Goal: Task Accomplishment & Management: Complete application form

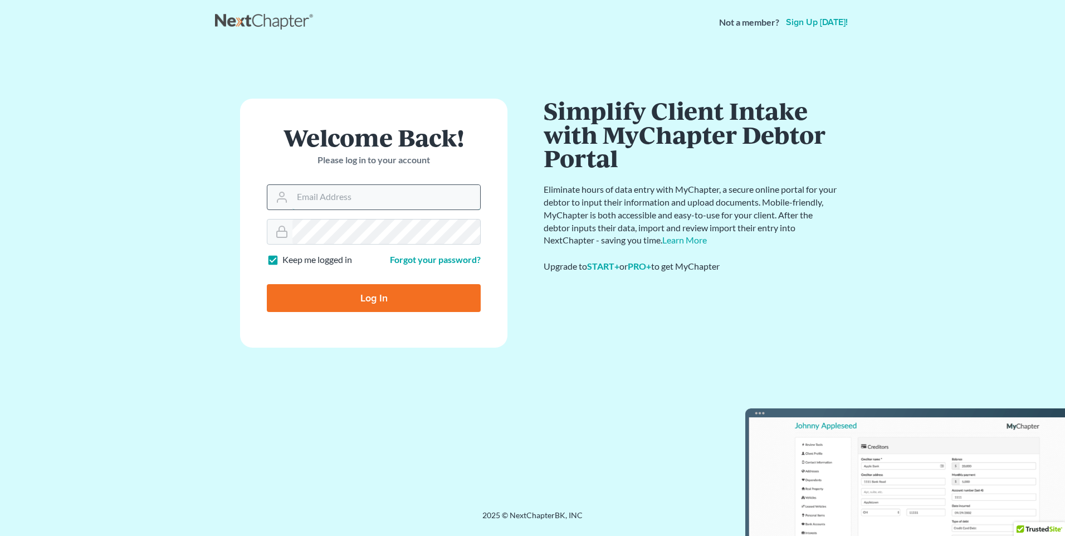
click at [367, 199] on input "Email Address" at bounding box center [386, 197] width 188 height 25
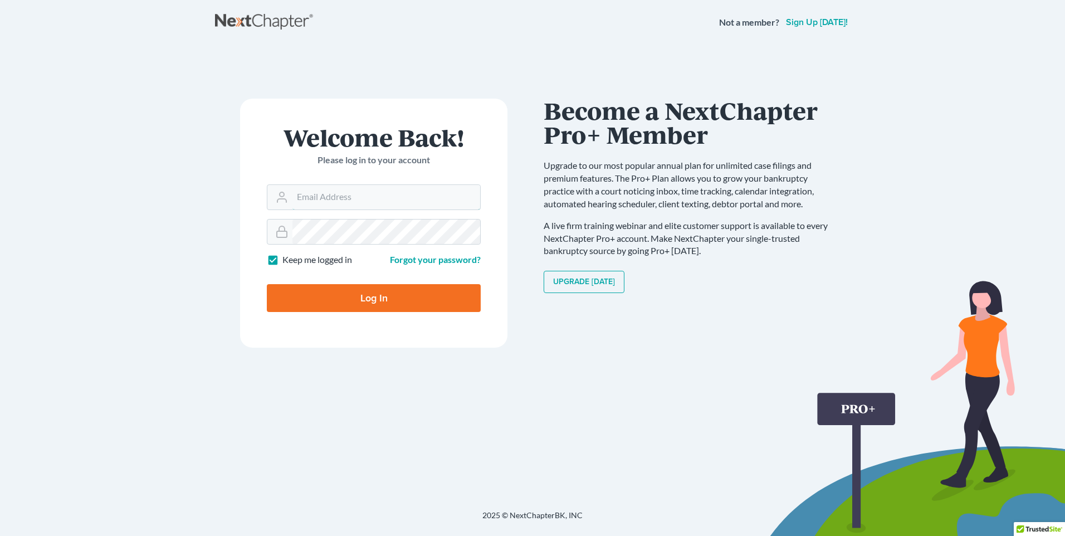
type input "[EMAIL_ADDRESS][DOMAIN_NAME]"
click at [267, 284] on input "Log In" at bounding box center [374, 298] width 214 height 28
type input "Thinking..."
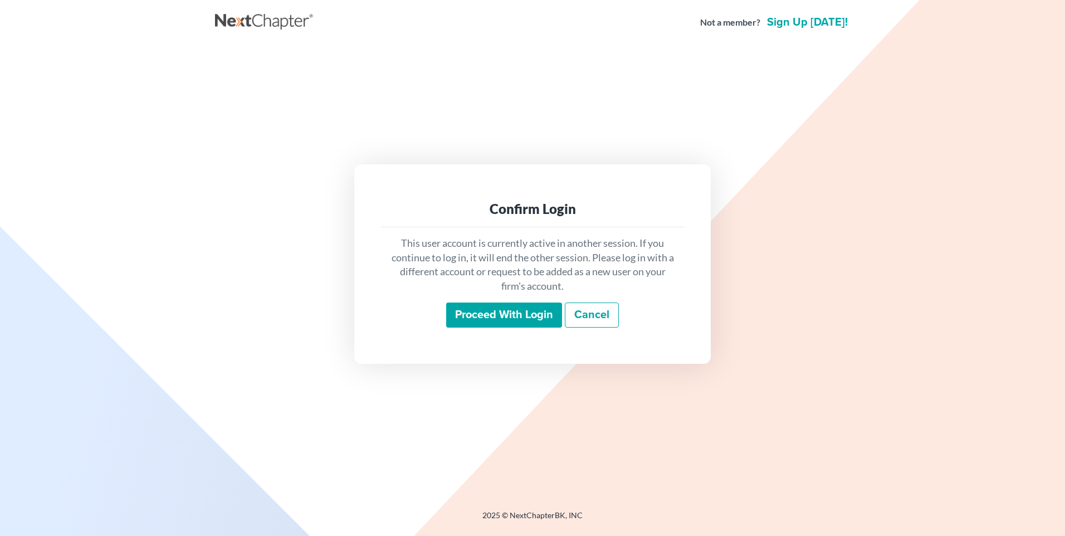
click at [600, 313] on link "Cancel" at bounding box center [592, 315] width 54 height 26
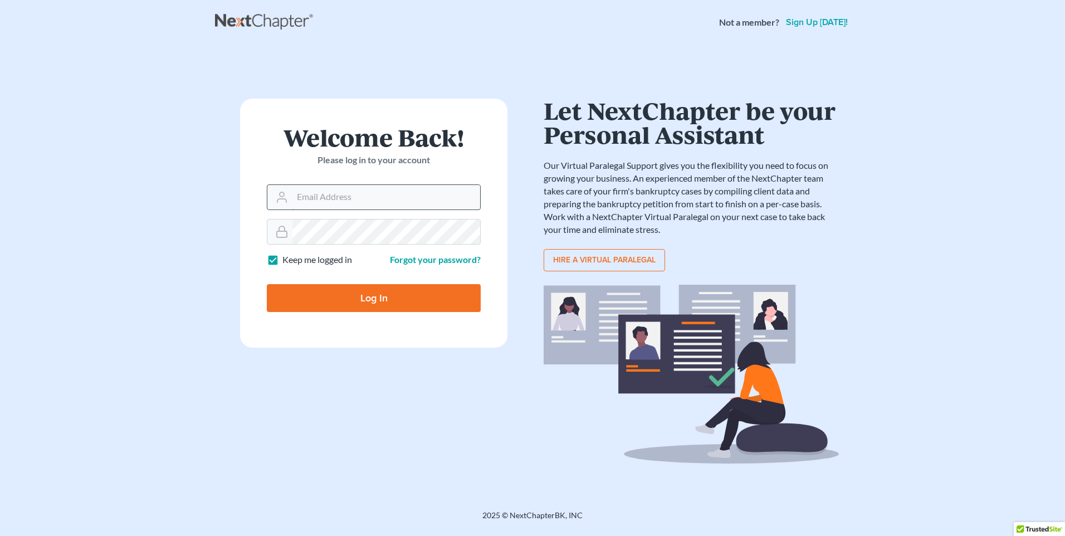
click at [418, 194] on input "Email Address" at bounding box center [386, 197] width 188 height 25
type input "[EMAIL_ADDRESS][DOMAIN_NAME]"
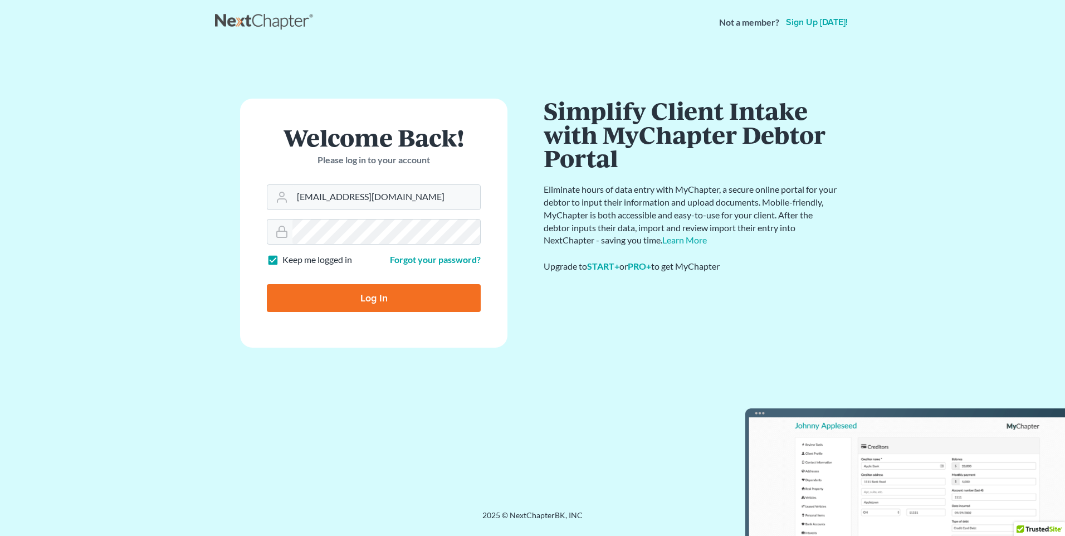
click at [378, 299] on input "Log In" at bounding box center [374, 298] width 214 height 28
type input "Thinking..."
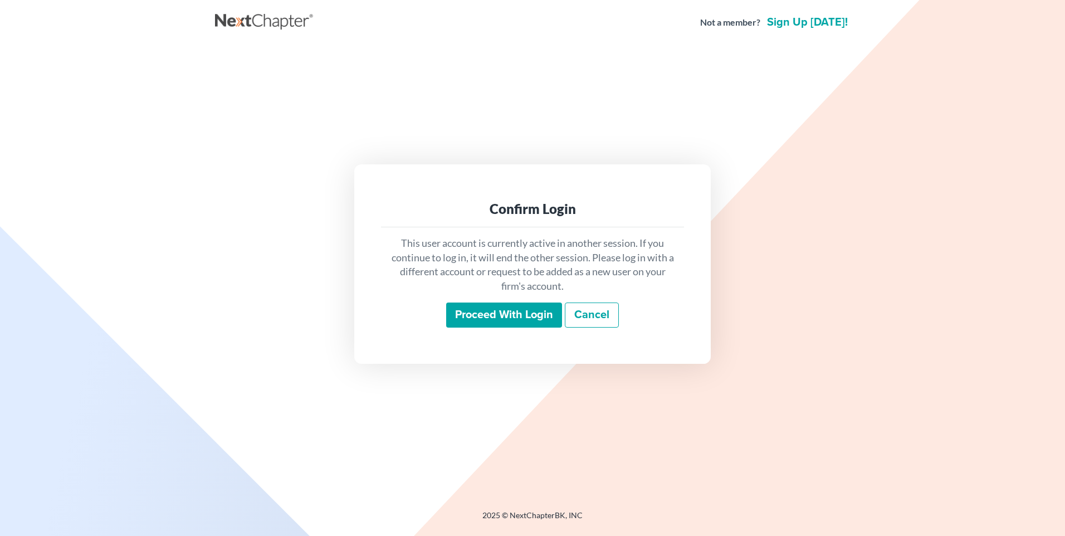
click at [507, 316] on input "Proceed with login" at bounding box center [504, 315] width 116 height 26
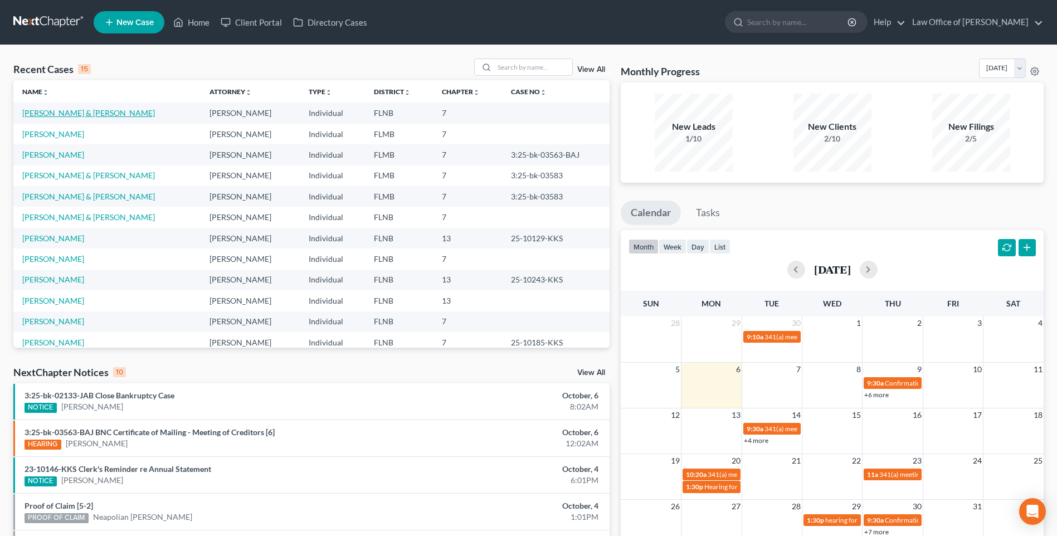
click at [50, 113] on link "Pell, Darrell & Linda" at bounding box center [88, 112] width 133 height 9
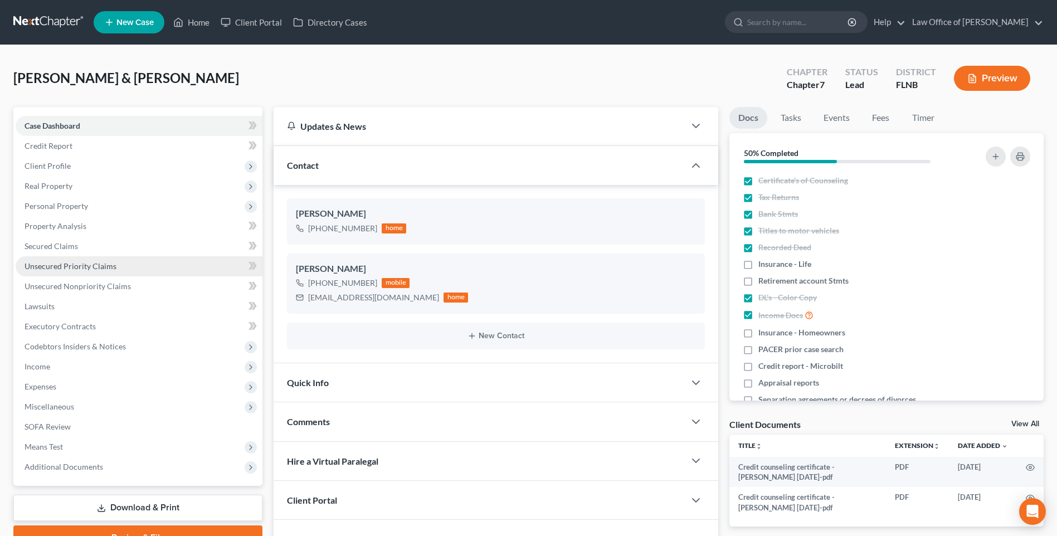
click at [66, 267] on span "Unsecured Priority Claims" at bounding box center [71, 265] width 92 height 9
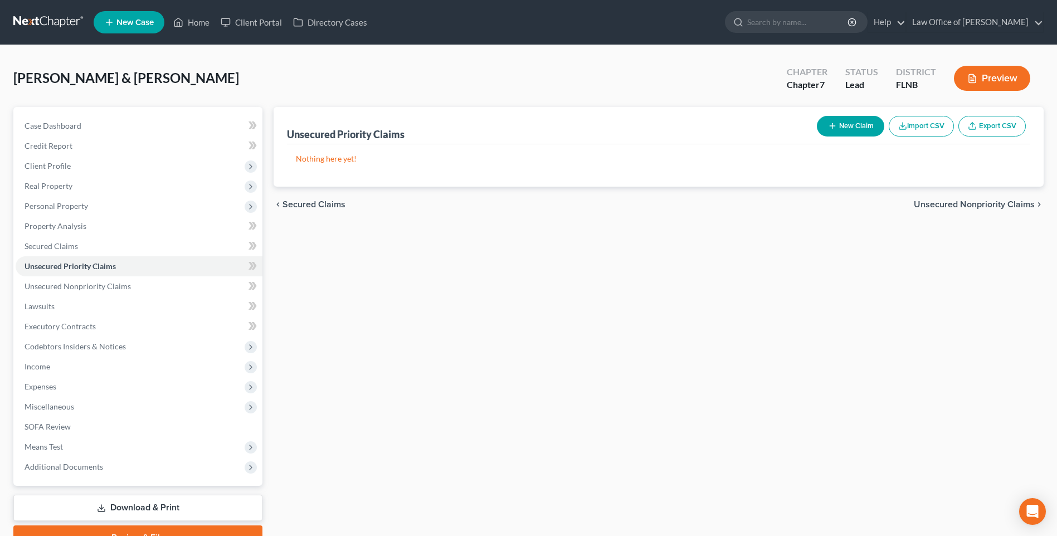
click at [858, 125] on button "New Claim" at bounding box center [850, 126] width 67 height 21
select select "2"
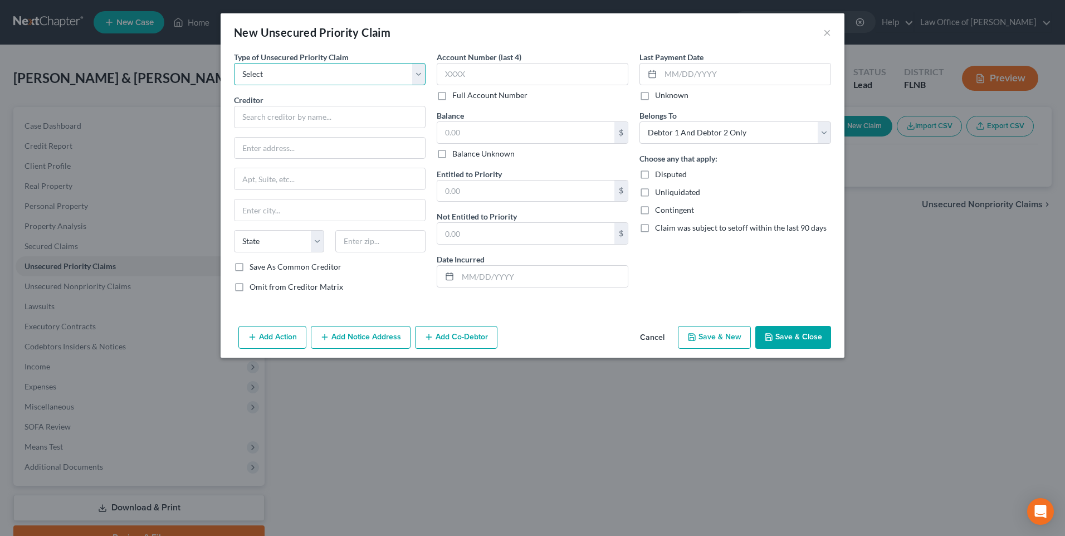
click at [418, 74] on select "Select Taxes & Other Government Units Domestic Support Obligations Extensions o…" at bounding box center [330, 74] width 192 height 22
click at [416, 72] on select "Select Taxes & Other Government Units Domestic Support Obligations Extensions o…" at bounding box center [330, 74] width 192 height 22
click at [650, 336] on button "Cancel" at bounding box center [652, 338] width 42 height 22
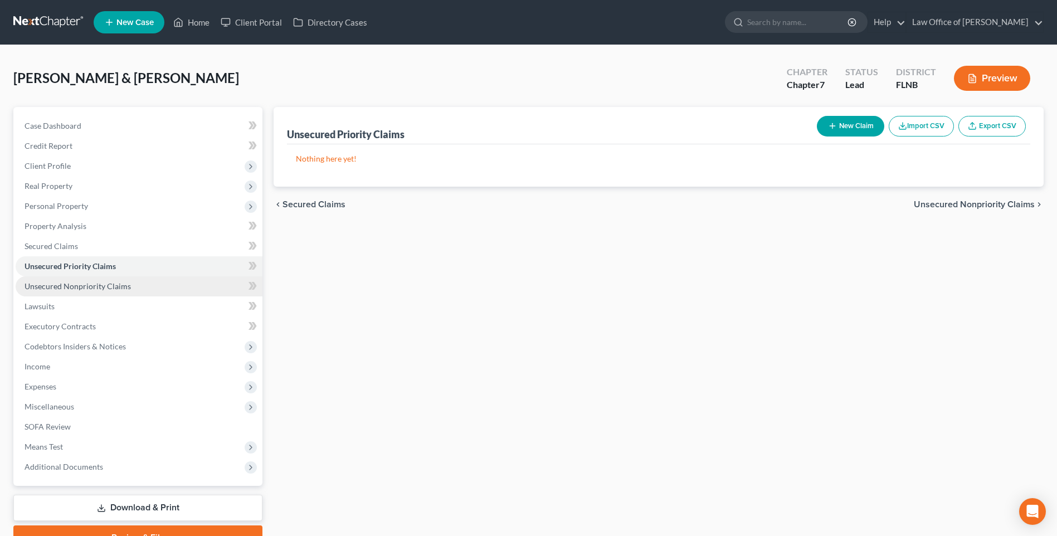
click at [64, 284] on span "Unsecured Nonpriority Claims" at bounding box center [78, 285] width 106 height 9
click at [855, 123] on button "New Claim" at bounding box center [850, 126] width 67 height 21
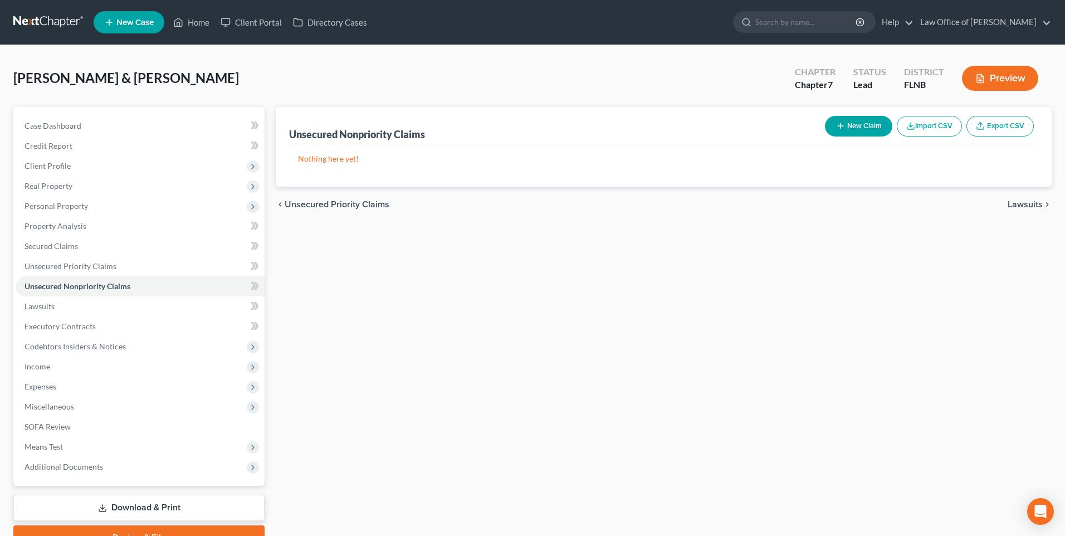
select select "2"
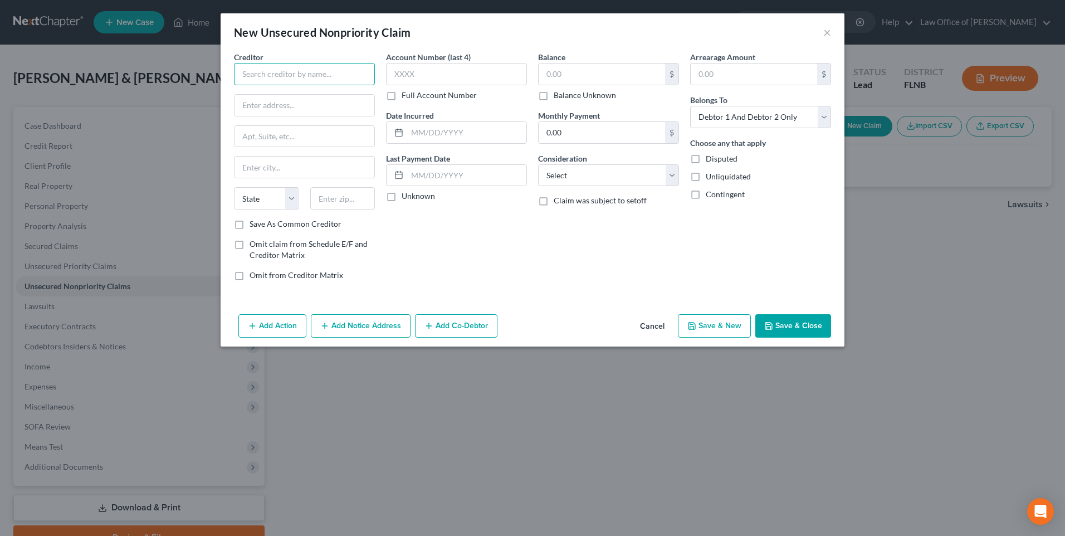
click at [313, 74] on input "text" at bounding box center [304, 74] width 141 height 22
type input "s"
click at [1062, 261] on div "New Unsecured Nonpriority Claim × Creditor * Addition State AL AK AR AZ CA CO C…" at bounding box center [532, 268] width 1065 height 536
click at [279, 70] on input "Addition" at bounding box center [304, 74] width 141 height 22
paste input "Financial"
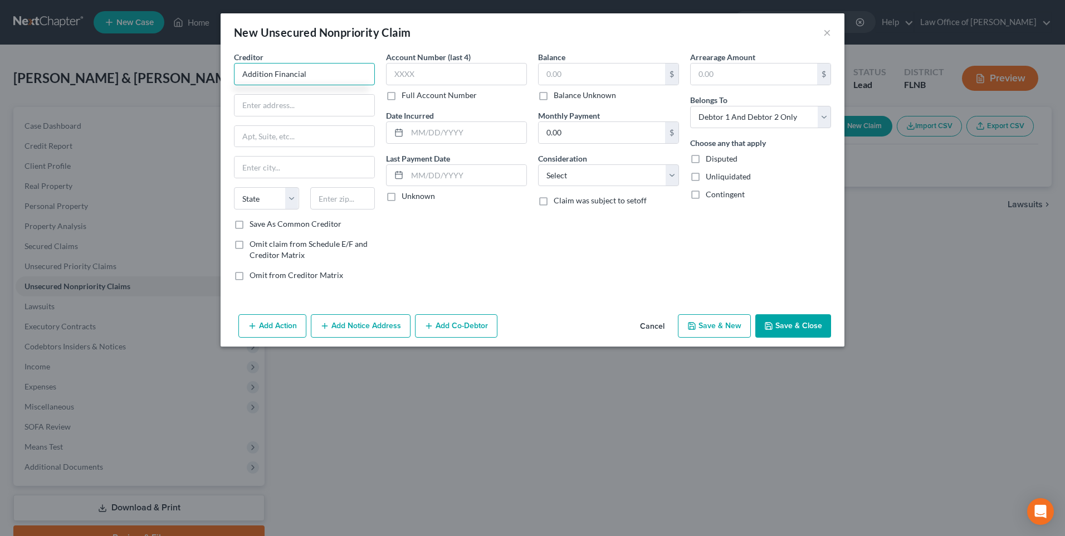
type input "Addition Financial"
click at [290, 105] on input "text" at bounding box center [305, 105] width 140 height 21
paste input "000 Primera Blvd."
type input "1000 Primera Blvd."
click at [268, 164] on input "text" at bounding box center [305, 167] width 140 height 21
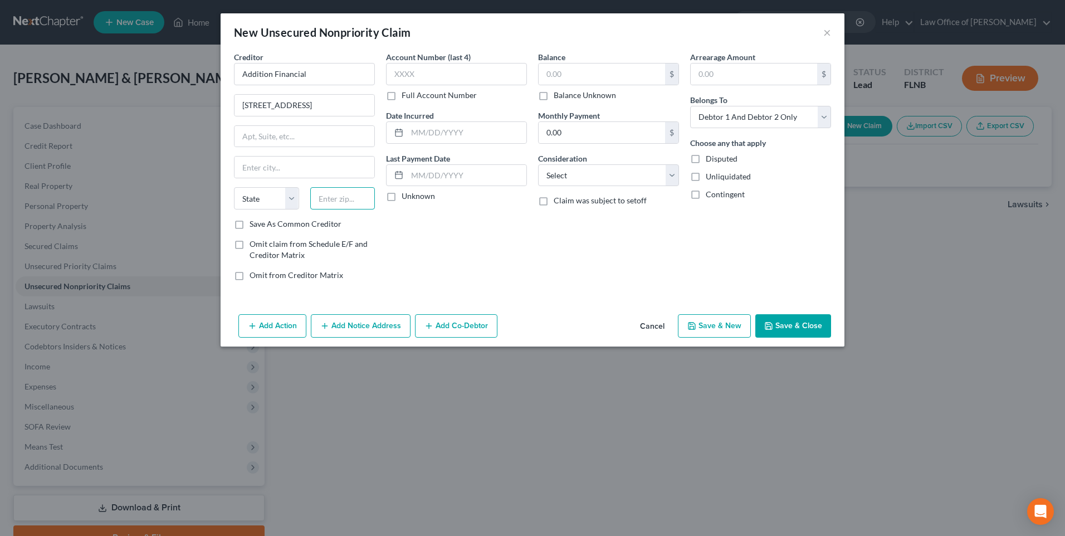
click at [332, 201] on input "text" at bounding box center [342, 198] width 65 height 22
type input "32746"
type input "Lake Mary"
select select "9"
click at [407, 68] on input "text" at bounding box center [456, 74] width 141 height 22
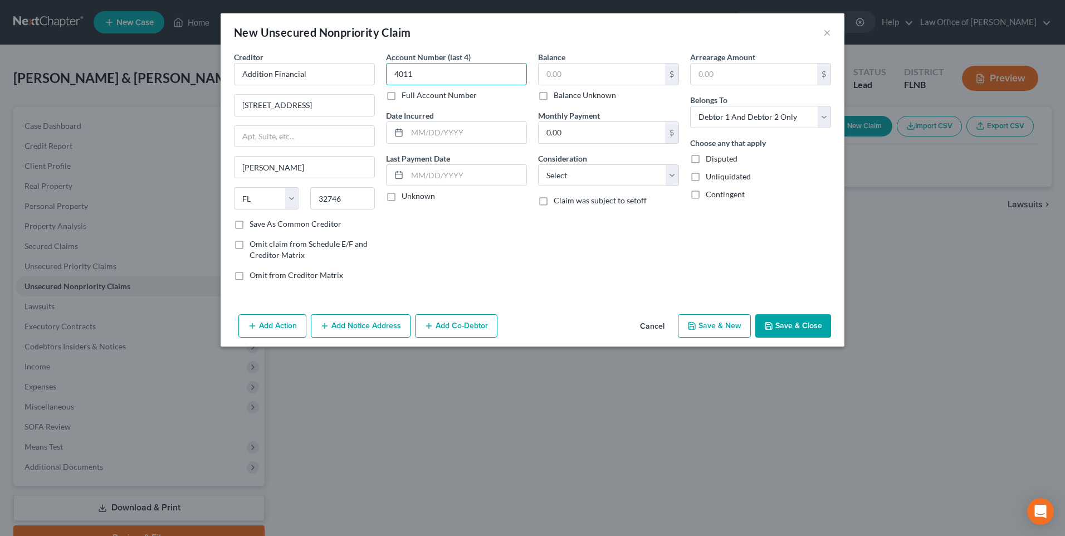
type input "4011"
click at [417, 132] on input "text" at bounding box center [466, 132] width 119 height 21
type input "09/01/2024"
click at [589, 70] on input "text" at bounding box center [602, 74] width 126 height 21
type input "24,602.20"
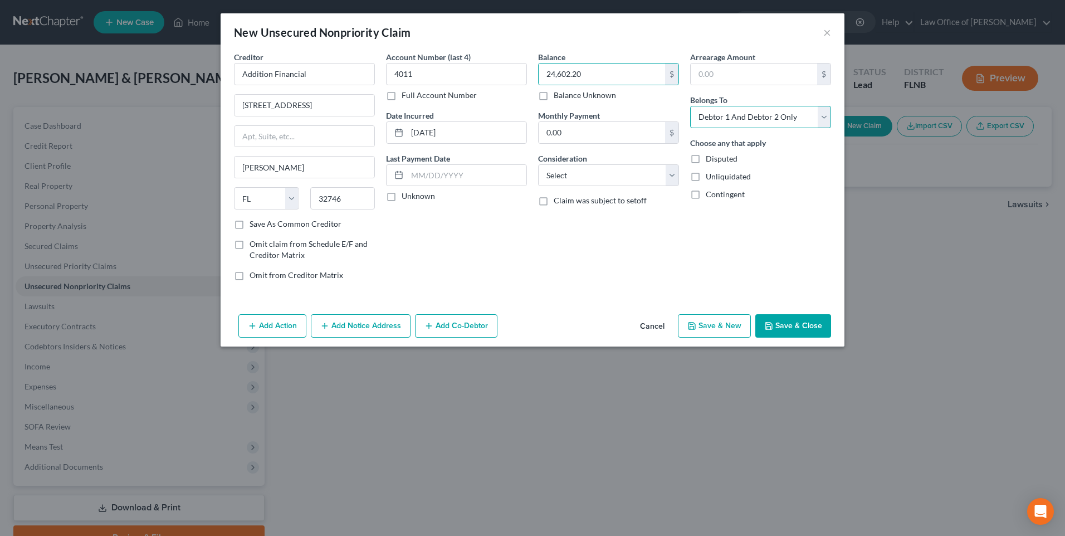
click at [828, 115] on select "Select Debtor 1 Only Debtor 2 Only Debtor 1 And Debtor 2 Only At Least One Of T…" at bounding box center [760, 117] width 141 height 22
select select "0"
click at [690, 106] on select "Select Debtor 1 Only Debtor 2 Only Debtor 1 And Debtor 2 Only At Least One Of T…" at bounding box center [760, 117] width 141 height 22
click at [802, 319] on button "Save & Close" at bounding box center [793, 325] width 76 height 23
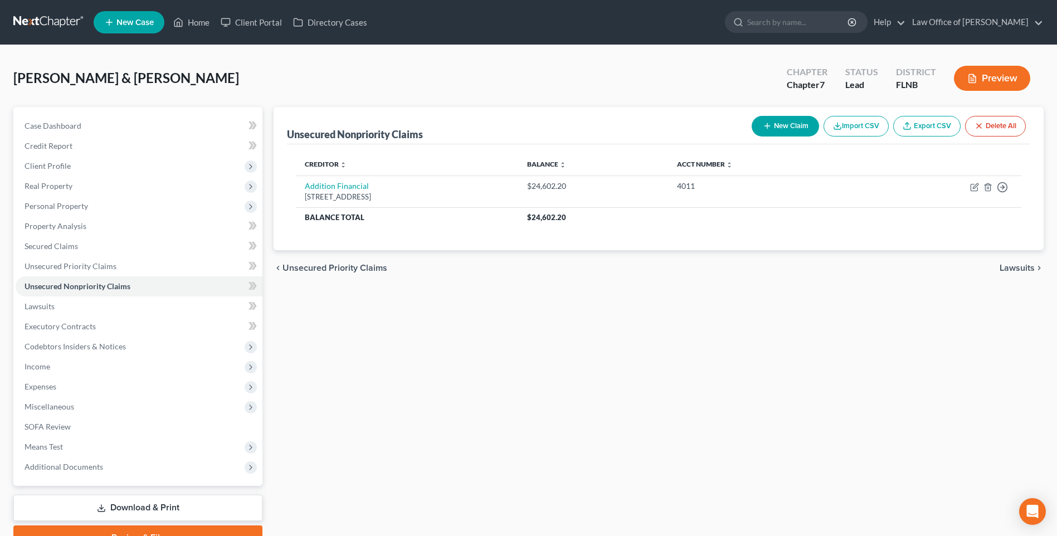
click at [789, 124] on button "New Claim" at bounding box center [784, 126] width 67 height 21
select select "2"
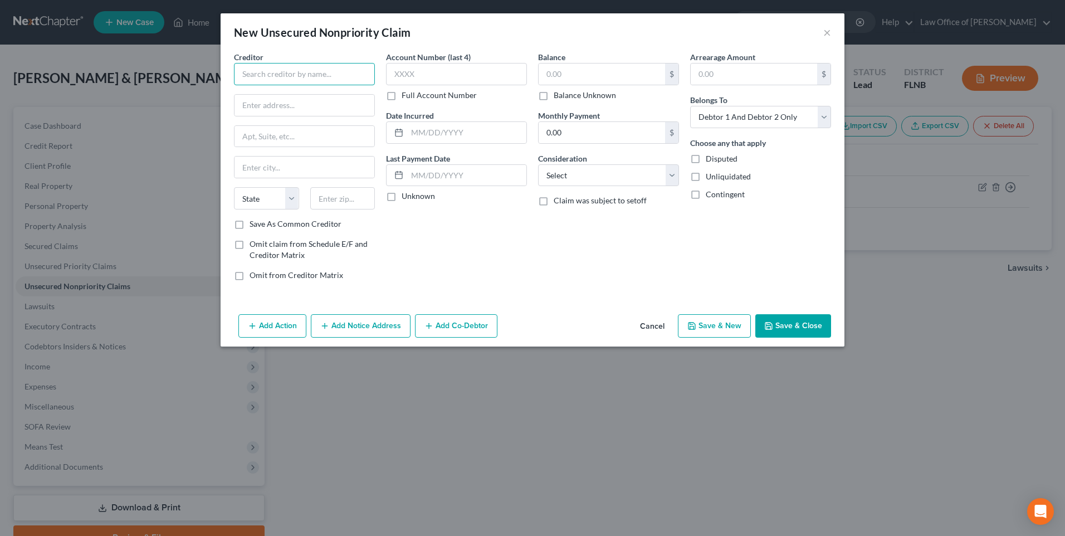
click at [305, 75] on input "text" at bounding box center [304, 74] width 141 height 22
click at [254, 72] on input "Citi Master Card" at bounding box center [304, 74] width 141 height 22
type input "Citibank Master Card"
type input "6716 Grade Lane"
type input "Building 9, Suite 90"
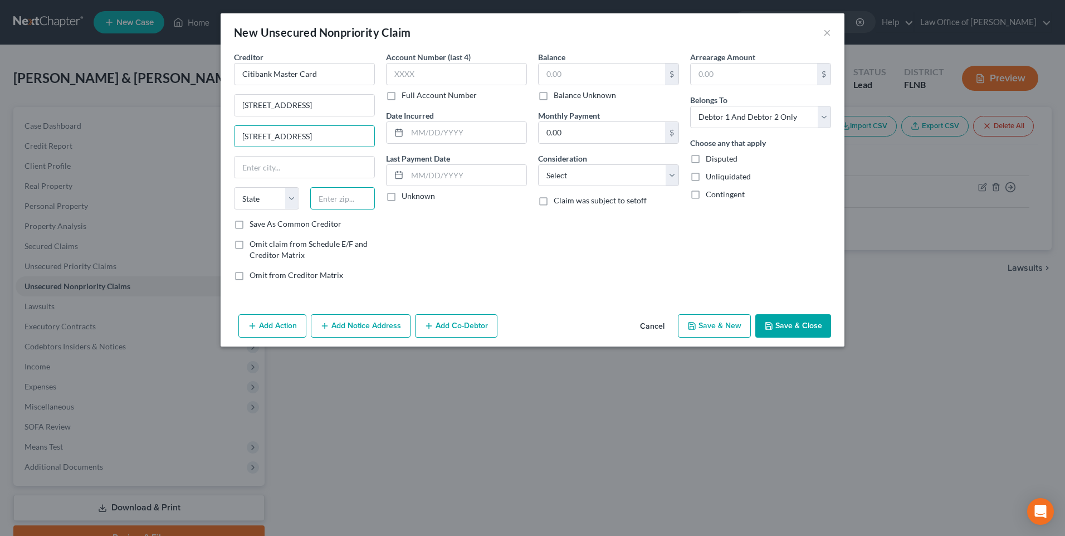
click at [333, 197] on input "text" at bounding box center [342, 198] width 65 height 22
type input "40213"
type input "Louisville"
select select "18"
click at [440, 73] on input "text" at bounding box center [456, 74] width 141 height 22
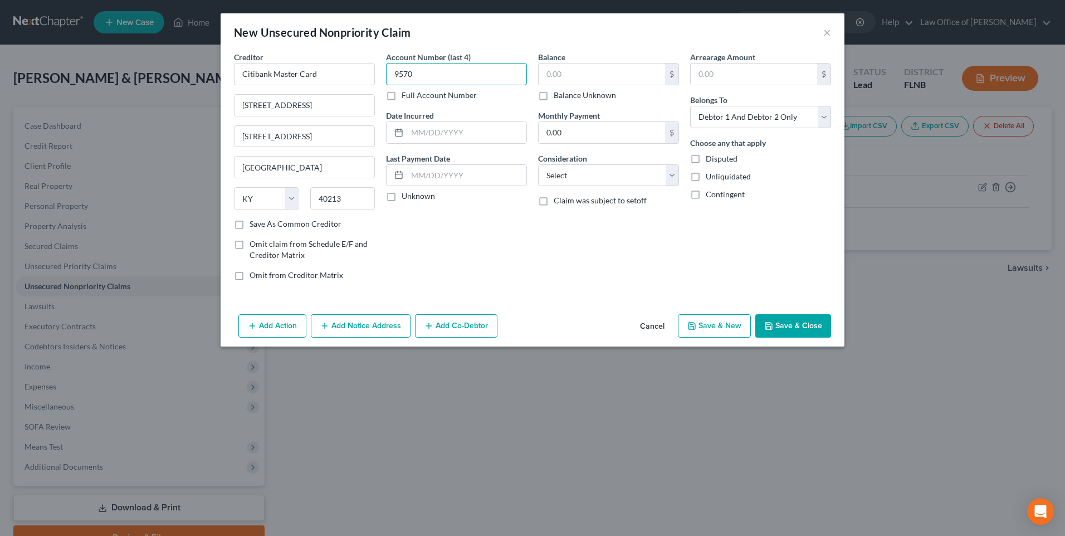
type input "9570"
click at [417, 131] on input "text" at bounding box center [466, 132] width 119 height 21
type input "09/01/2024"
click at [572, 70] on input "text" at bounding box center [602, 74] width 126 height 21
click at [588, 72] on input "27,177." at bounding box center [602, 74] width 126 height 21
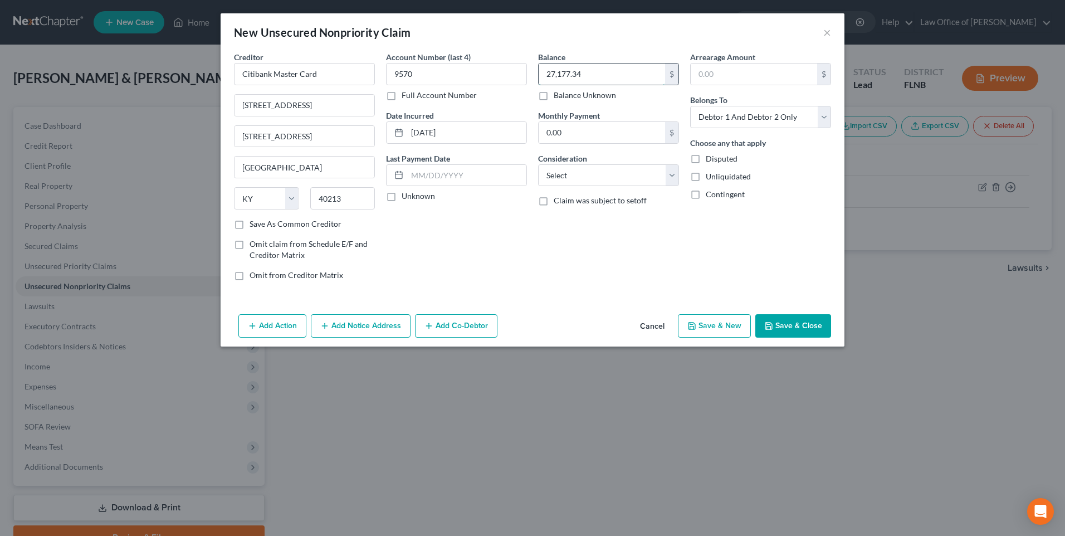
type input "27,177.34"
click at [826, 119] on select "Select Debtor 1 Only Debtor 2 Only Debtor 1 And Debtor 2 Only At Least One Of T…" at bounding box center [760, 117] width 141 height 22
select select "0"
click at [690, 106] on select "Select Debtor 1 Only Debtor 2 Only Debtor 1 And Debtor 2 Only At Least One Of T…" at bounding box center [760, 117] width 141 height 22
click at [789, 320] on button "Save & Close" at bounding box center [793, 325] width 76 height 23
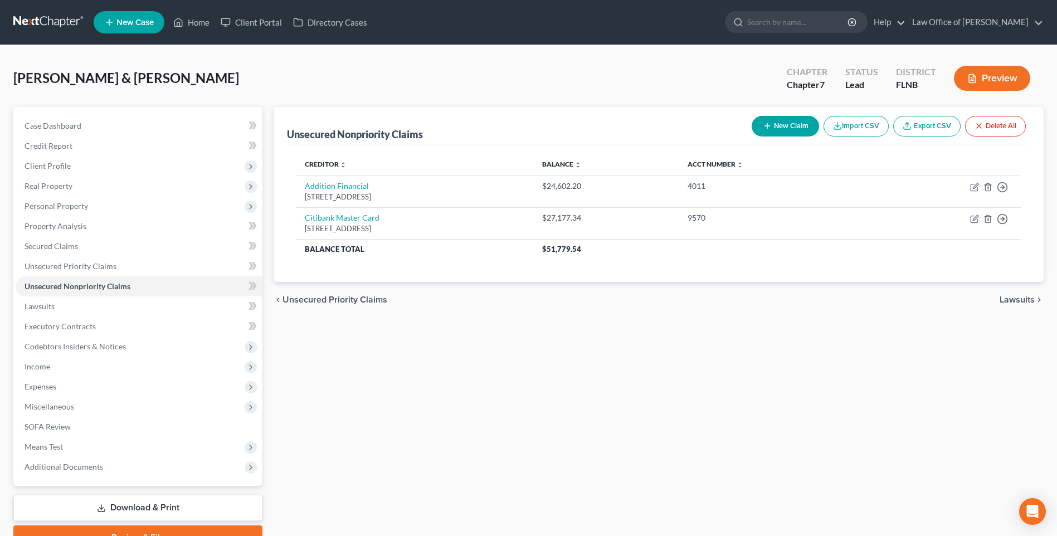
click at [790, 118] on button "New Claim" at bounding box center [784, 126] width 67 height 21
select select "2"
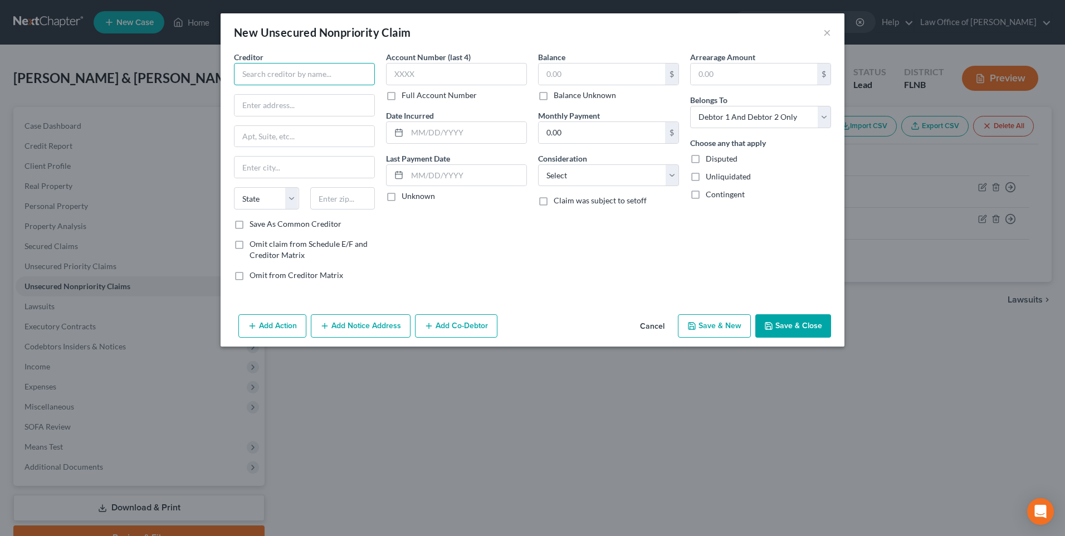
click at [273, 69] on input "text" at bounding box center [304, 74] width 141 height 22
type input "b"
click at [314, 70] on input "Bank of America" at bounding box center [304, 74] width 141 height 22
click at [261, 74] on input "Bank of America" at bounding box center [304, 74] width 141 height 22
click at [329, 72] on input "Bank of America" at bounding box center [304, 74] width 141 height 22
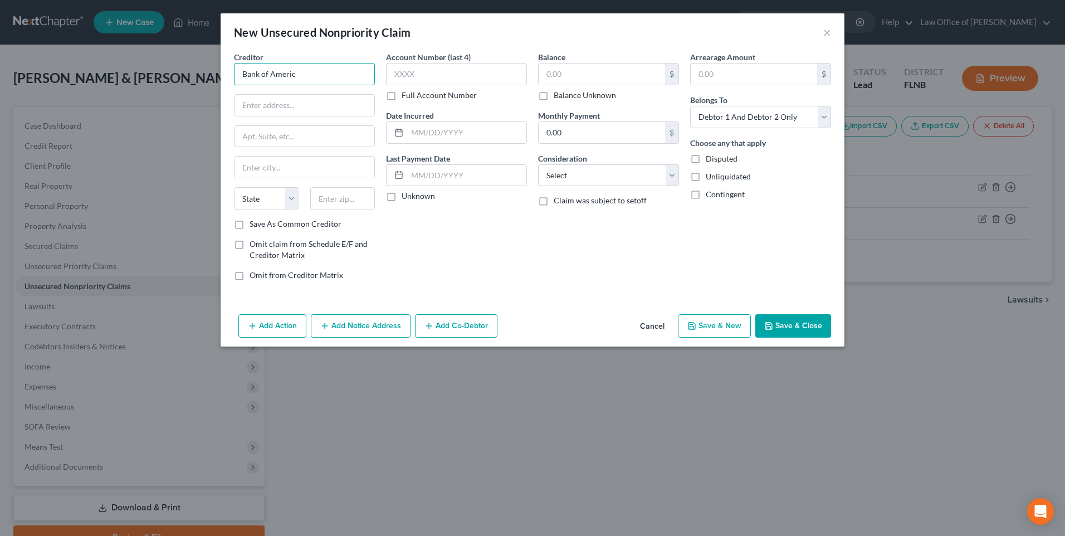
type input "Bank of America"
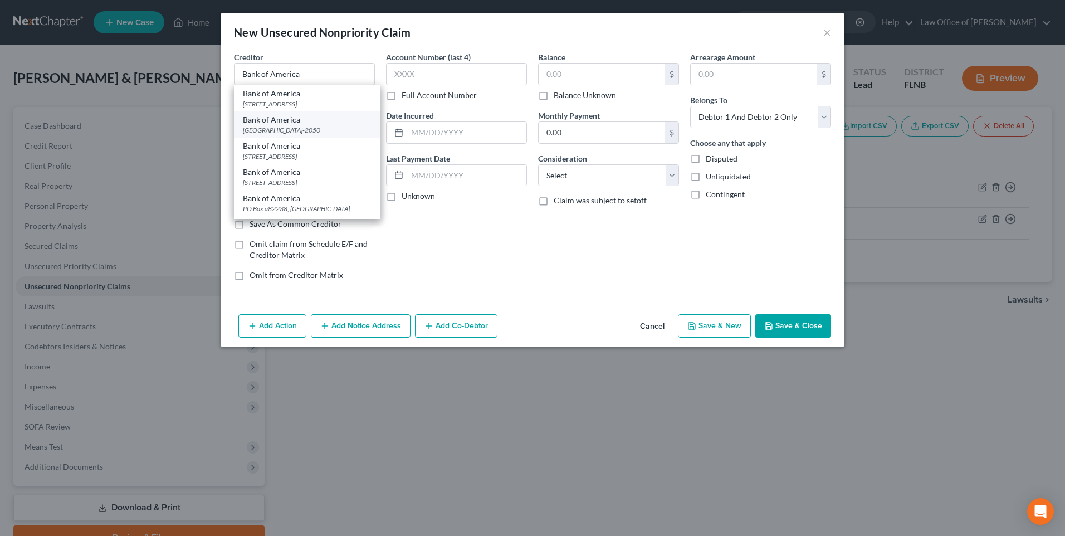
click at [285, 135] on div "PO Box 672050, Dallas, TX 75267-2050" at bounding box center [307, 129] width 129 height 9
type input "PO Box 672050"
type input "Dallas"
select select "45"
type input "75267-2050"
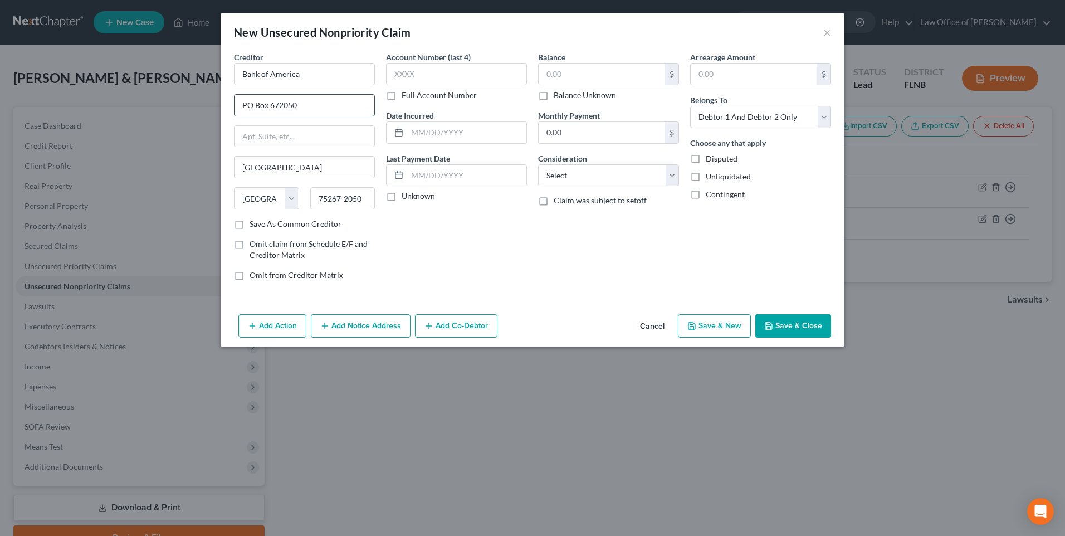
click at [275, 102] on input "PO Box 672050" at bounding box center [305, 105] width 140 height 21
click at [407, 75] on input "text" at bounding box center [456, 74] width 141 height 22
type input "5725"
click at [408, 132] on input "text" at bounding box center [466, 132] width 119 height 21
click at [567, 76] on input "text" at bounding box center [602, 74] width 126 height 21
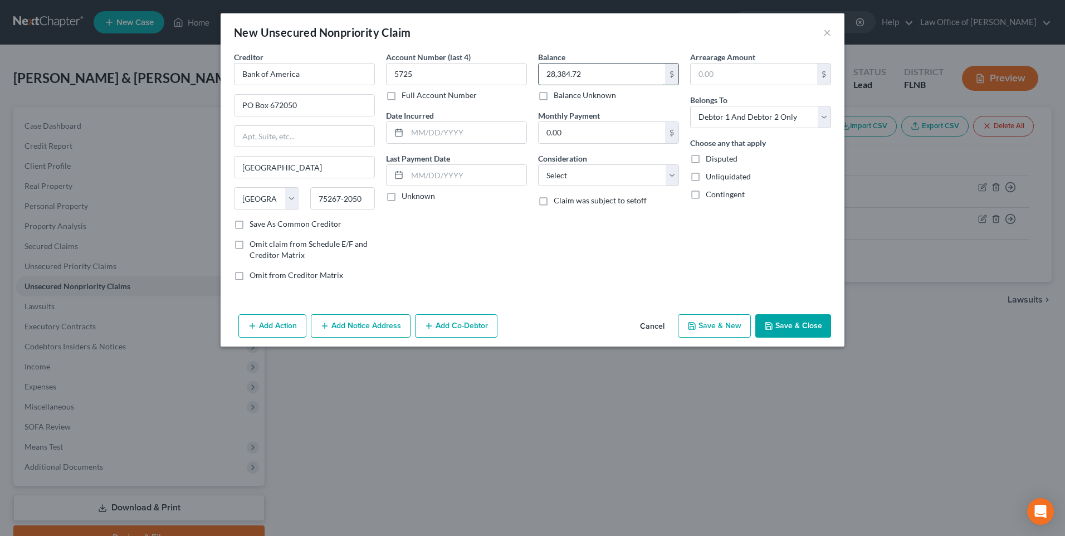
type input "28,384.72"
click at [826, 118] on select "Select Debtor 1 Only Debtor 2 Only Debtor 1 And Debtor 2 Only At Least One Of T…" at bounding box center [760, 117] width 141 height 22
select select "1"
click at [690, 106] on select "Select Debtor 1 Only Debtor 2 Only Debtor 1 And Debtor 2 Only At Least One Of T…" at bounding box center [760, 117] width 141 height 22
click at [790, 324] on button "Save & Close" at bounding box center [793, 325] width 76 height 23
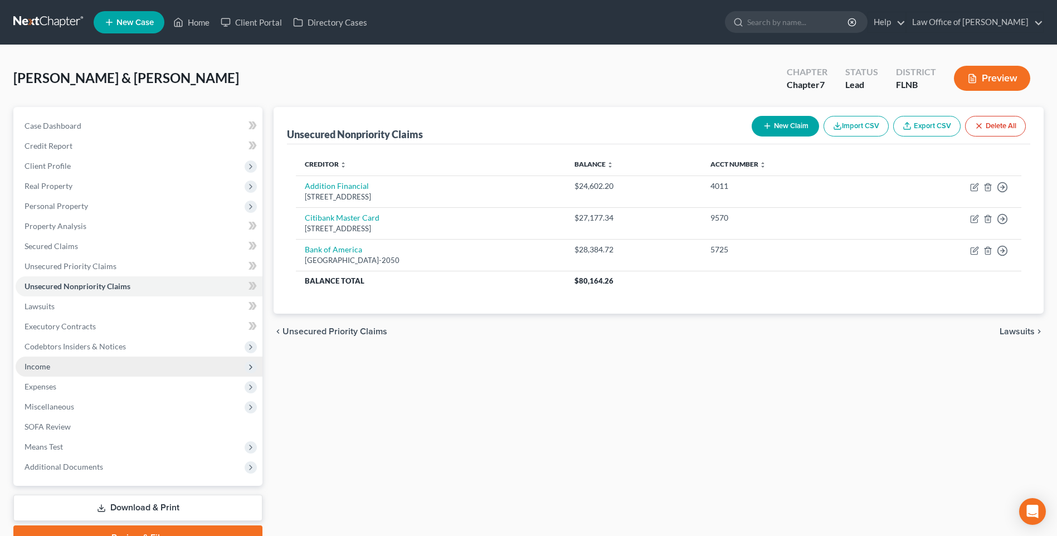
click at [44, 369] on span "Income" at bounding box center [38, 366] width 26 height 9
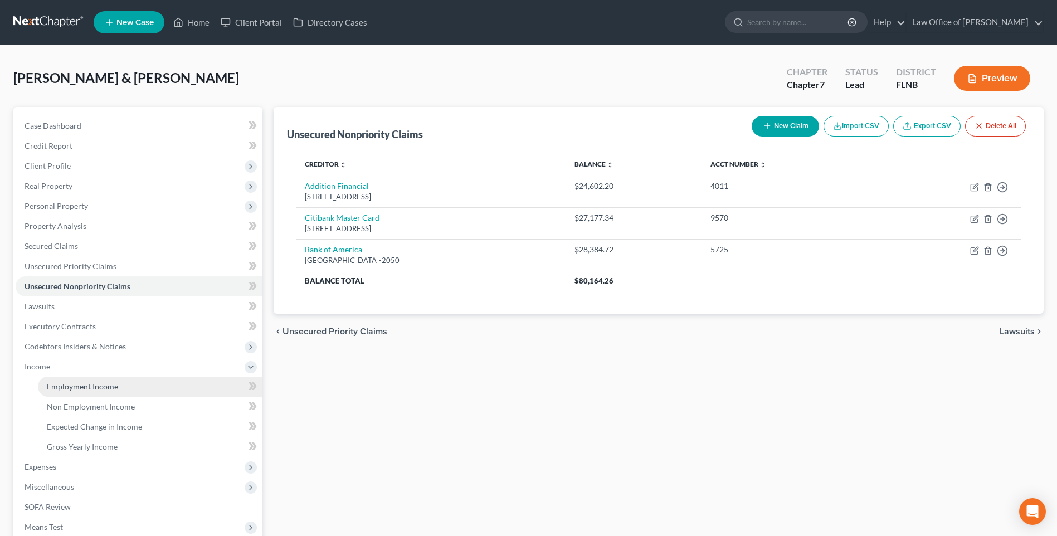
click at [108, 388] on span "Employment Income" at bounding box center [82, 386] width 71 height 9
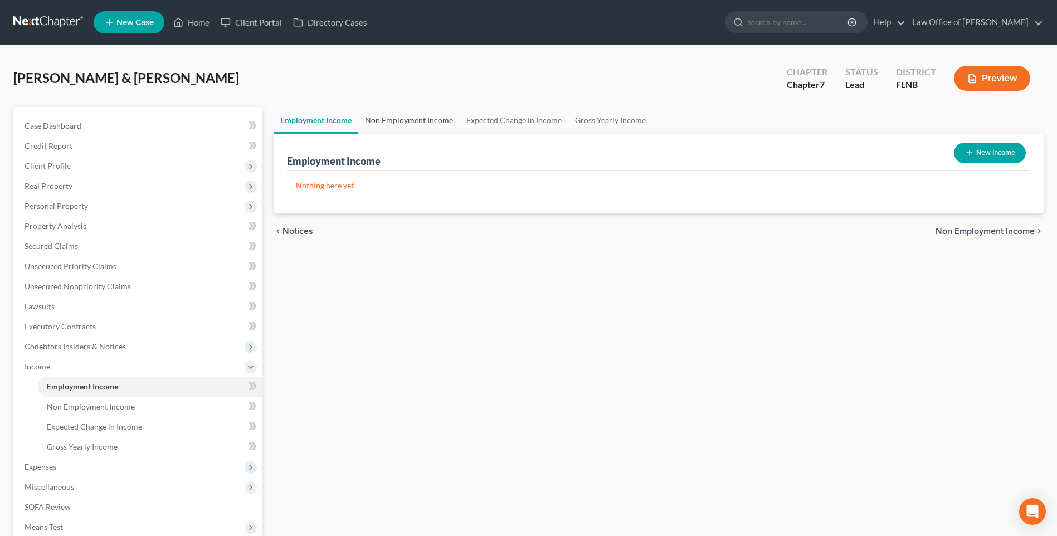
click at [411, 119] on link "Non Employment Income" at bounding box center [408, 120] width 101 height 27
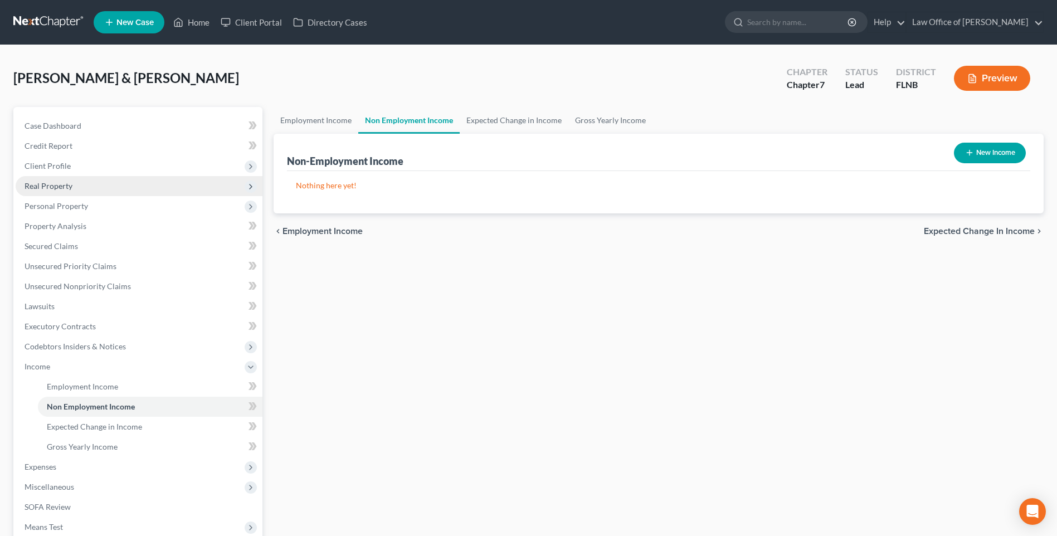
click at [49, 187] on span "Real Property" at bounding box center [49, 185] width 48 height 9
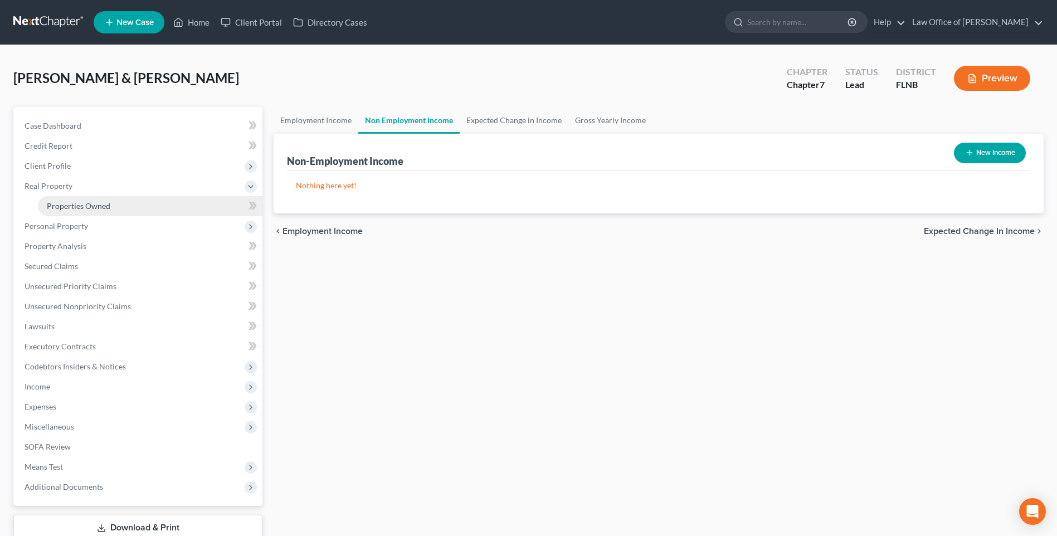
click at [65, 208] on span "Properties Owned" at bounding box center [79, 205] width 64 height 9
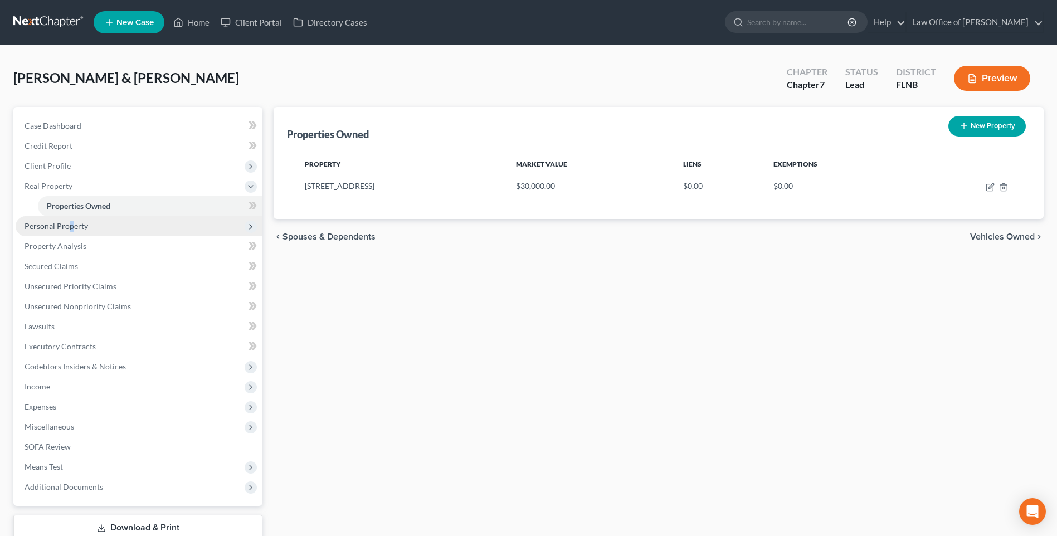
click at [74, 230] on span "Personal Property" at bounding box center [57, 225] width 64 height 9
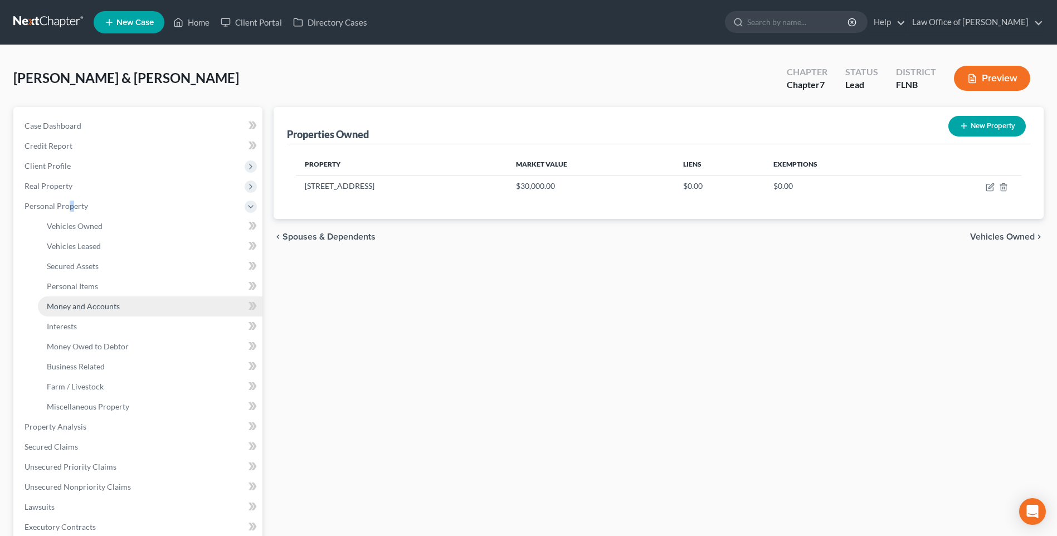
click at [72, 306] on span "Money and Accounts" at bounding box center [83, 305] width 73 height 9
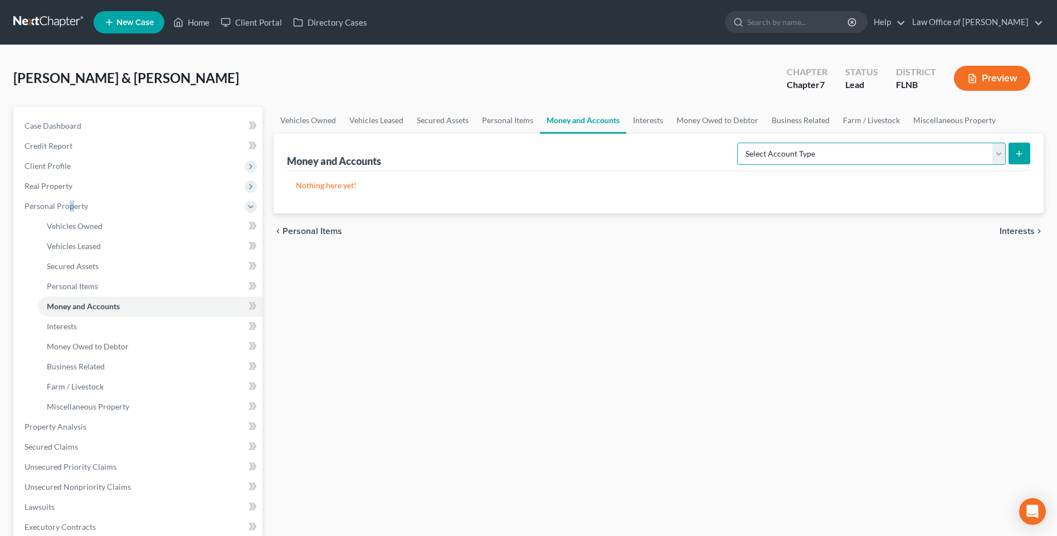
click at [998, 152] on select "Select Account Type Brokerage (A/B: 18, SOFA: 20) Cash on Hand (A/B: 16) Certif…" at bounding box center [871, 154] width 268 height 22
select select "checking"
click at [740, 143] on select "Select Account Type Brokerage (A/B: 18, SOFA: 20) Cash on Hand (A/B: 16) Certif…" at bounding box center [871, 154] width 268 height 22
click at [1020, 153] on icon "submit" at bounding box center [1018, 153] width 9 height 9
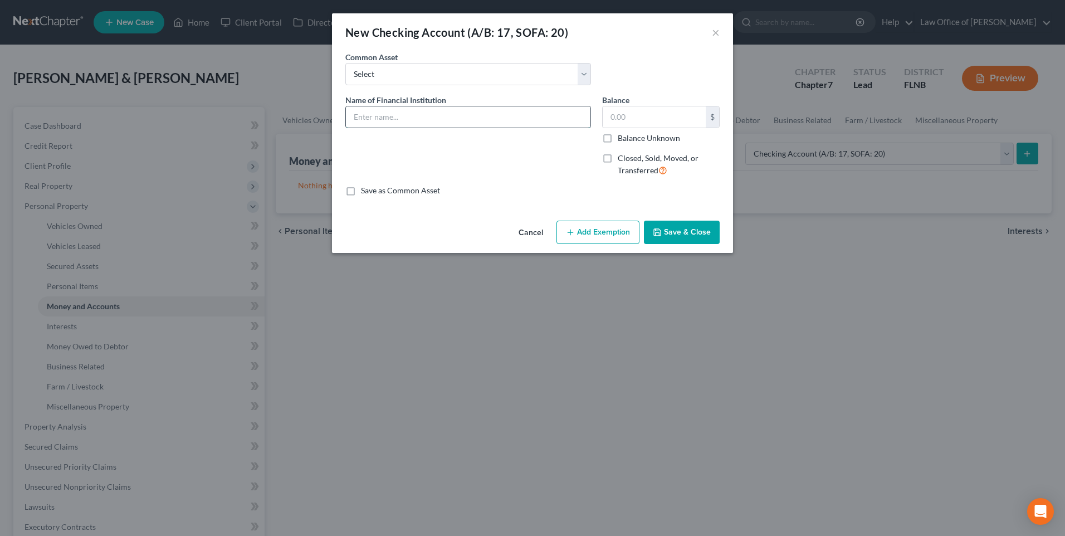
click at [518, 117] on input "text" at bounding box center [468, 116] width 245 height 21
click at [477, 114] on input "Capital City Bank" at bounding box center [468, 116] width 245 height 21
type input "Capital City Bank Joint Checking 5706"
click at [687, 235] on button "Save & Close" at bounding box center [682, 232] width 76 height 23
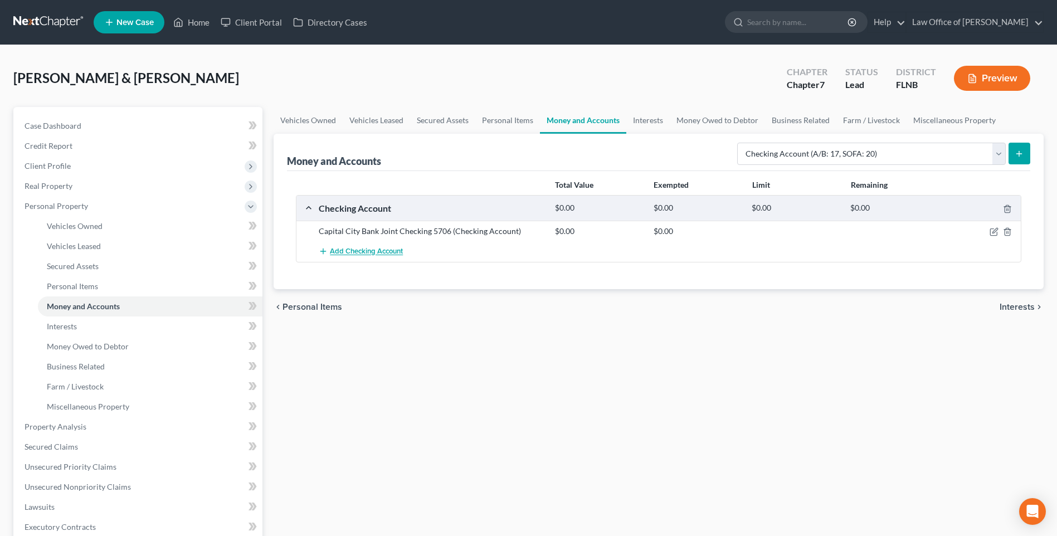
click at [356, 252] on span "Add Checking Account" at bounding box center [366, 251] width 73 height 9
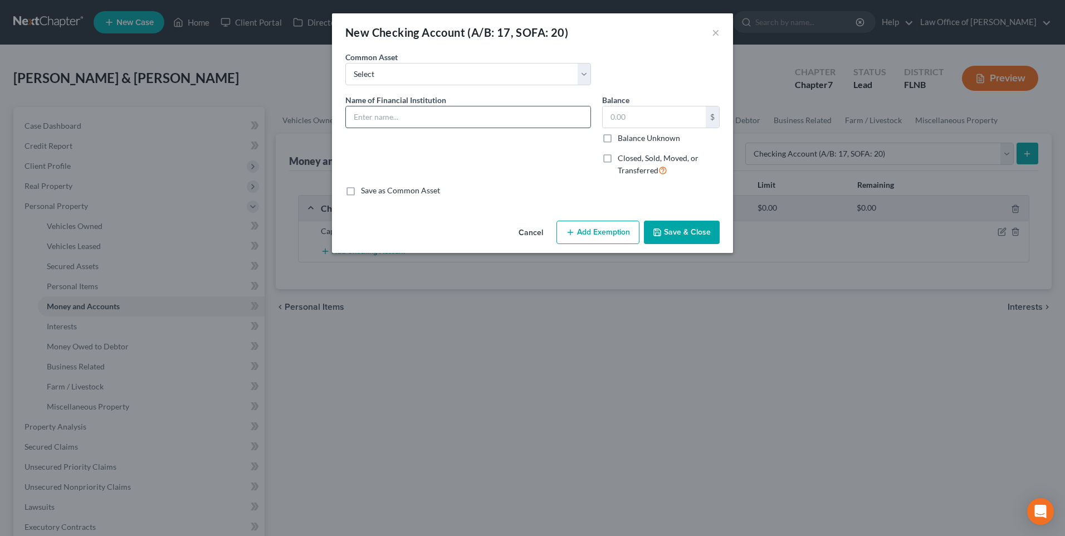
click at [427, 120] on input "text" at bounding box center [468, 116] width 245 height 21
click at [418, 115] on input "Capital City Bank Joint Checking 5706" at bounding box center [468, 116] width 245 height 21
click at [481, 118] on input "Capital City Bank 6806" at bounding box center [468, 116] width 245 height 21
click at [415, 116] on input "Capital City Bank 6806" at bounding box center [468, 116] width 245 height 21
type input "Capital City Bank Personal Checking 6806"
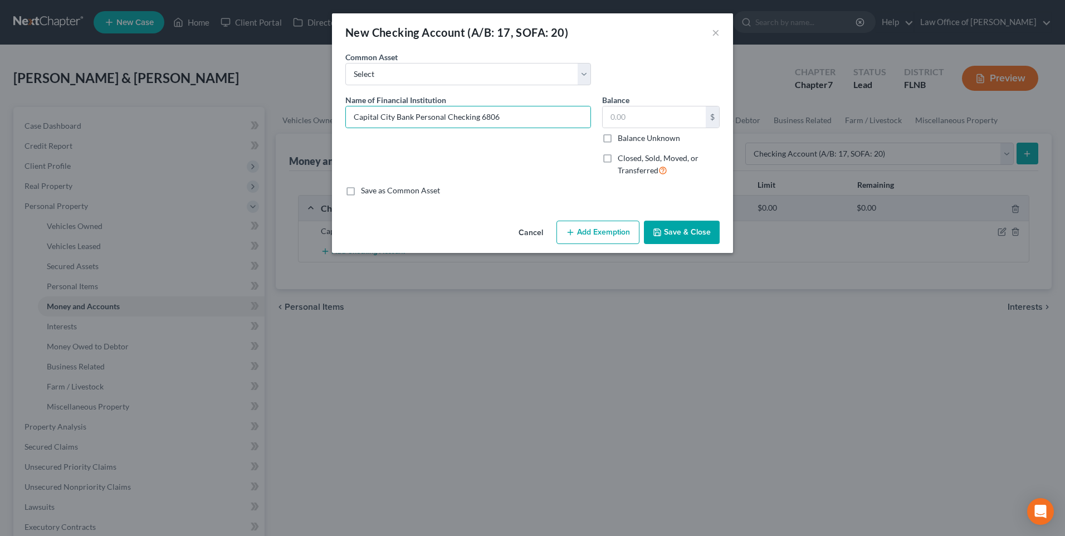
click at [696, 232] on button "Save & Close" at bounding box center [682, 232] width 76 height 23
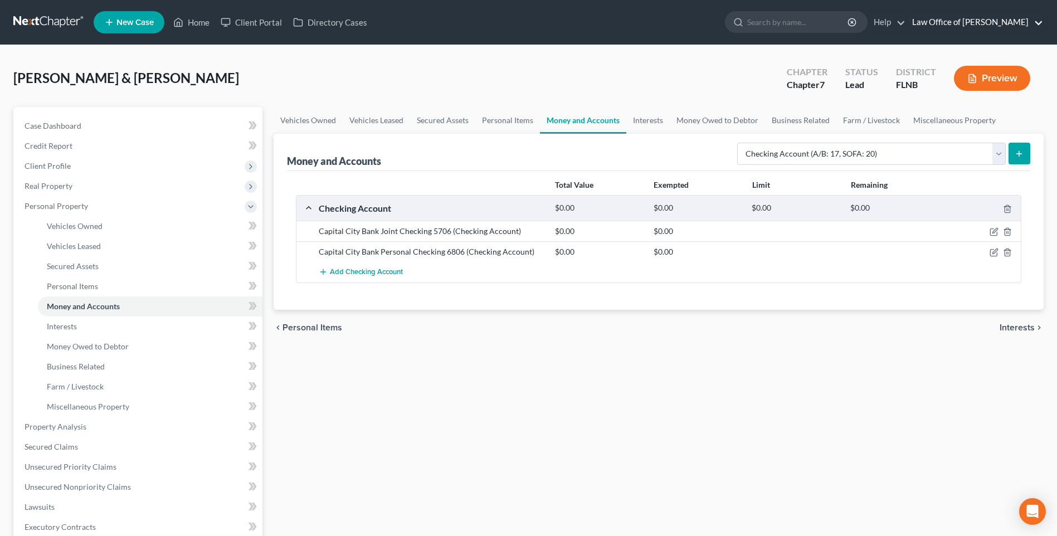
click at [1020, 19] on link "Law Office of Sharon T. Sperling" at bounding box center [974, 22] width 136 height 20
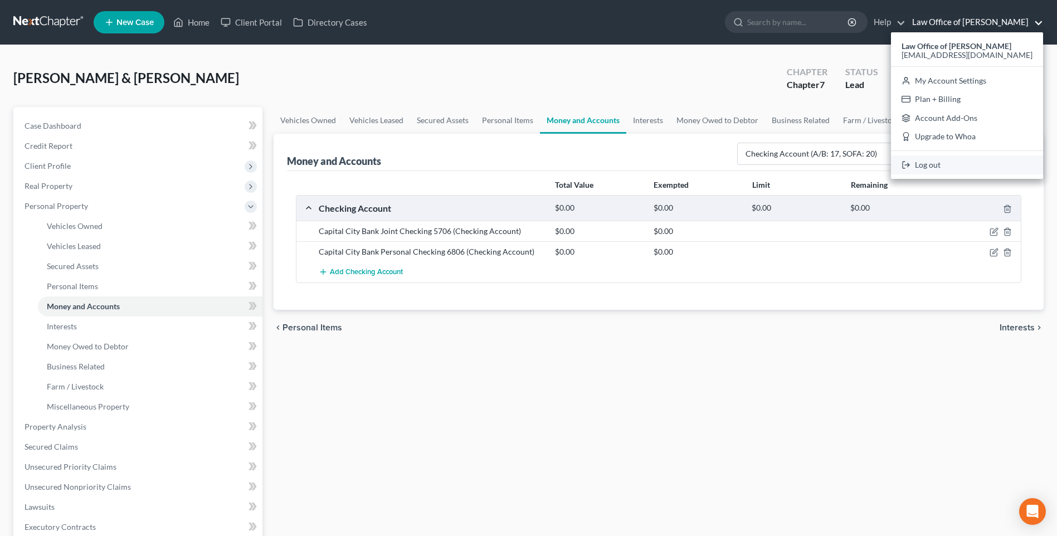
click at [949, 165] on link "Log out" at bounding box center [967, 164] width 152 height 19
